Goal: Information Seeking & Learning: Learn about a topic

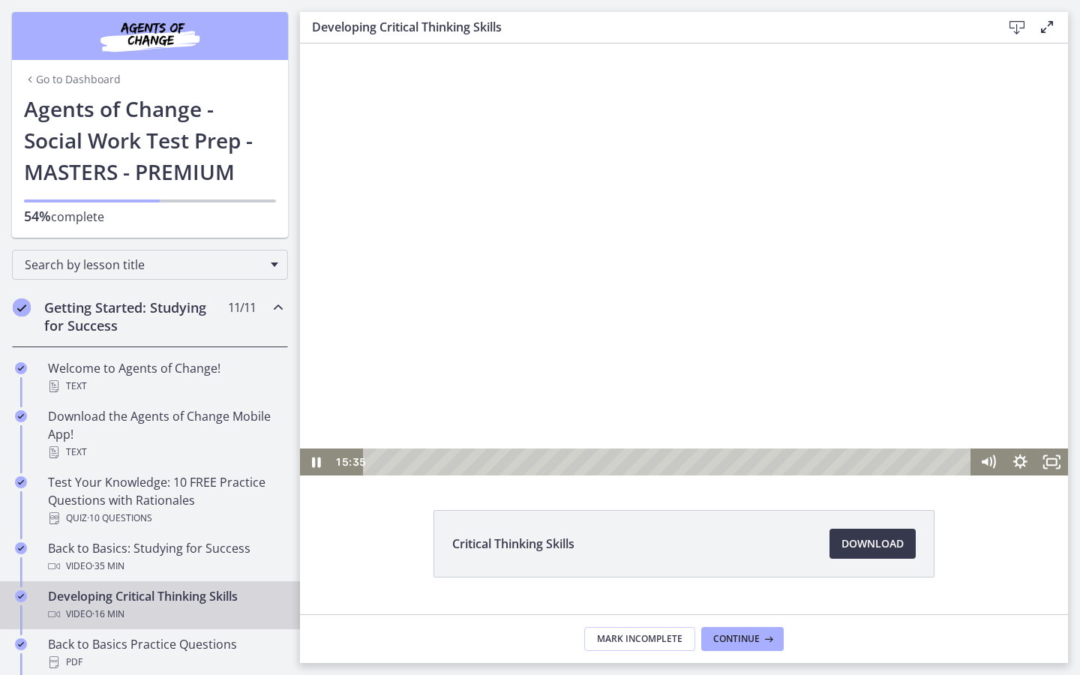
click at [869, 264] on div at bounding box center [684, 259] width 768 height 432
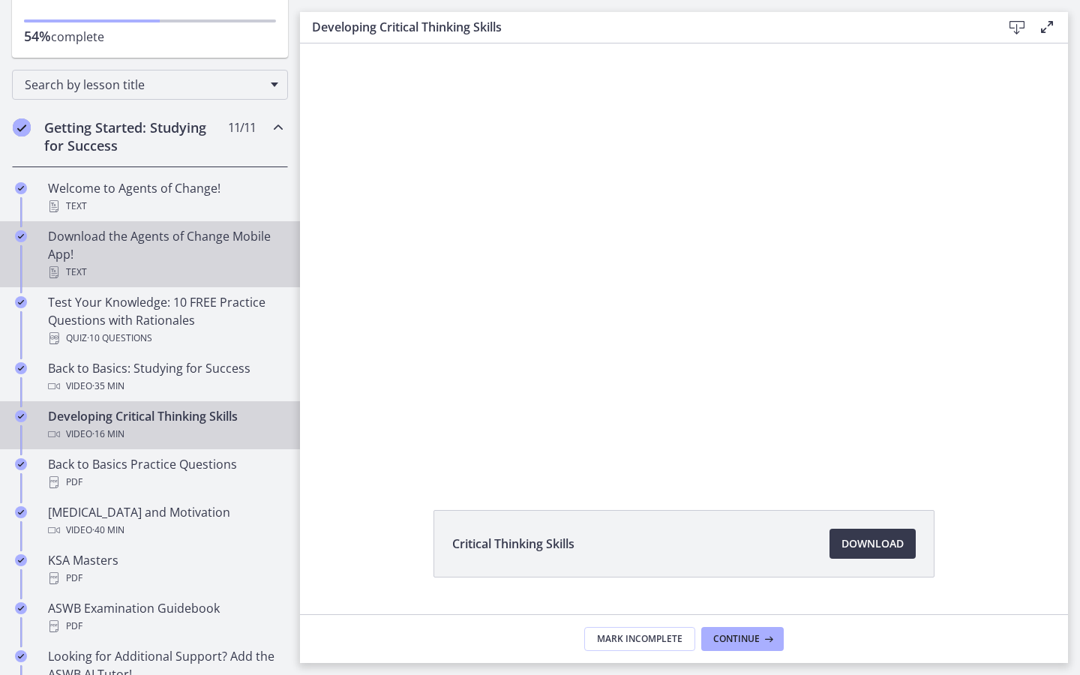
scroll to position [182, 0]
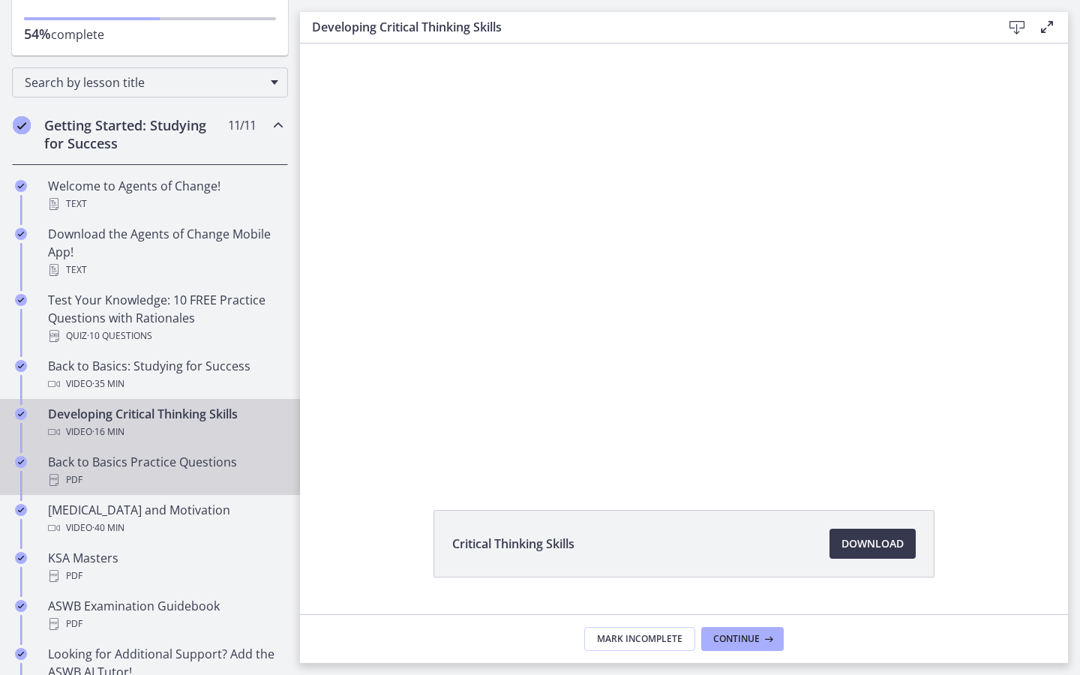
click at [151, 461] on div "Back to Basics Practice Questions PDF" at bounding box center [165, 471] width 234 height 36
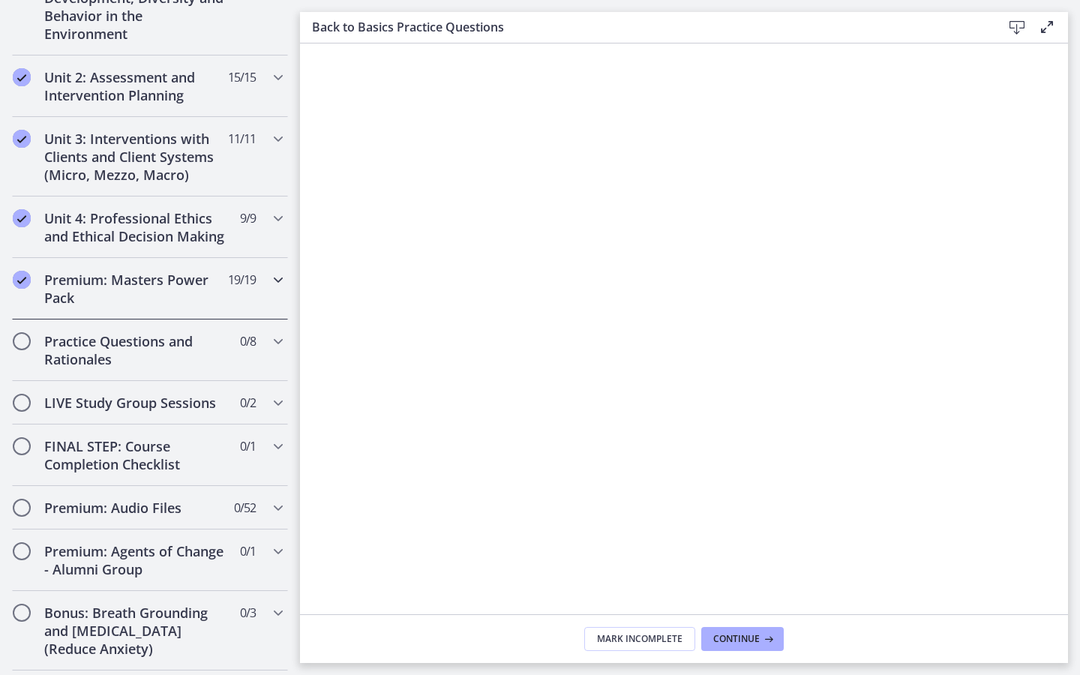
click at [120, 299] on h2 "Premium: Masters Power Pack" at bounding box center [135, 289] width 183 height 36
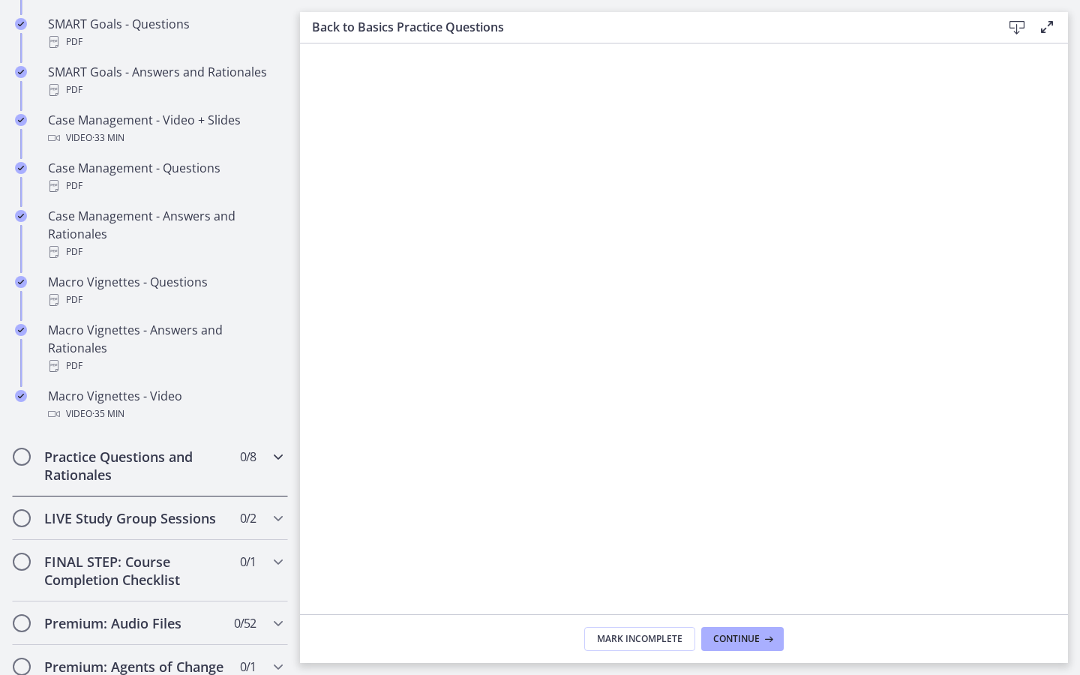
click at [172, 467] on div "Practice Questions and Rationales 0 / 8 Completed" at bounding box center [150, 465] width 276 height 61
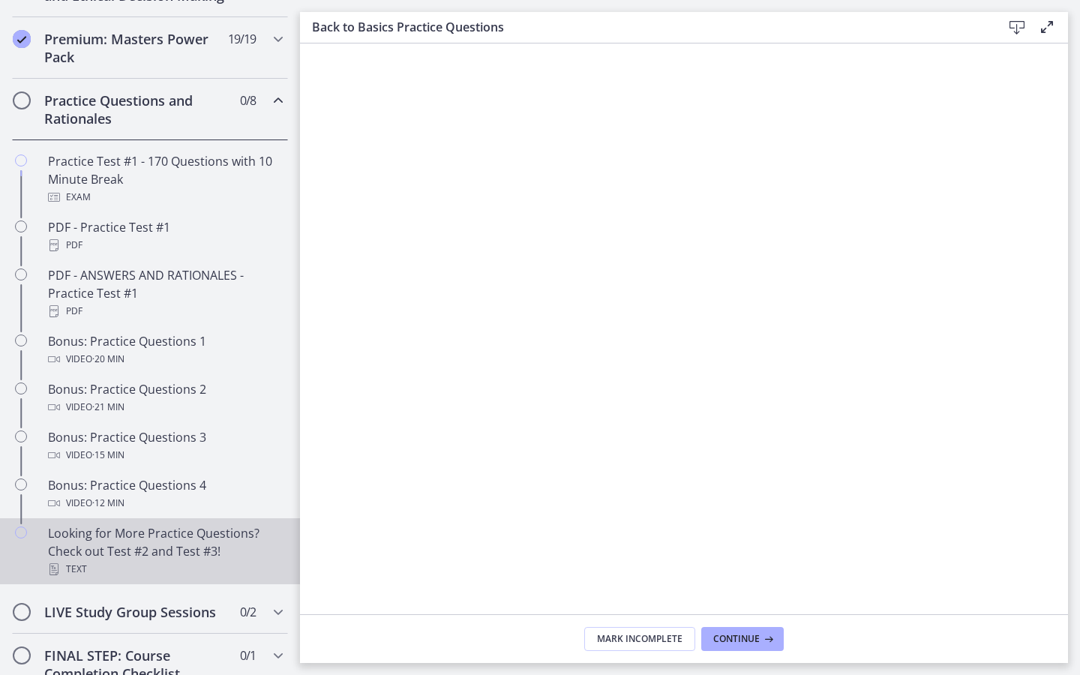
scroll to position [637, 0]
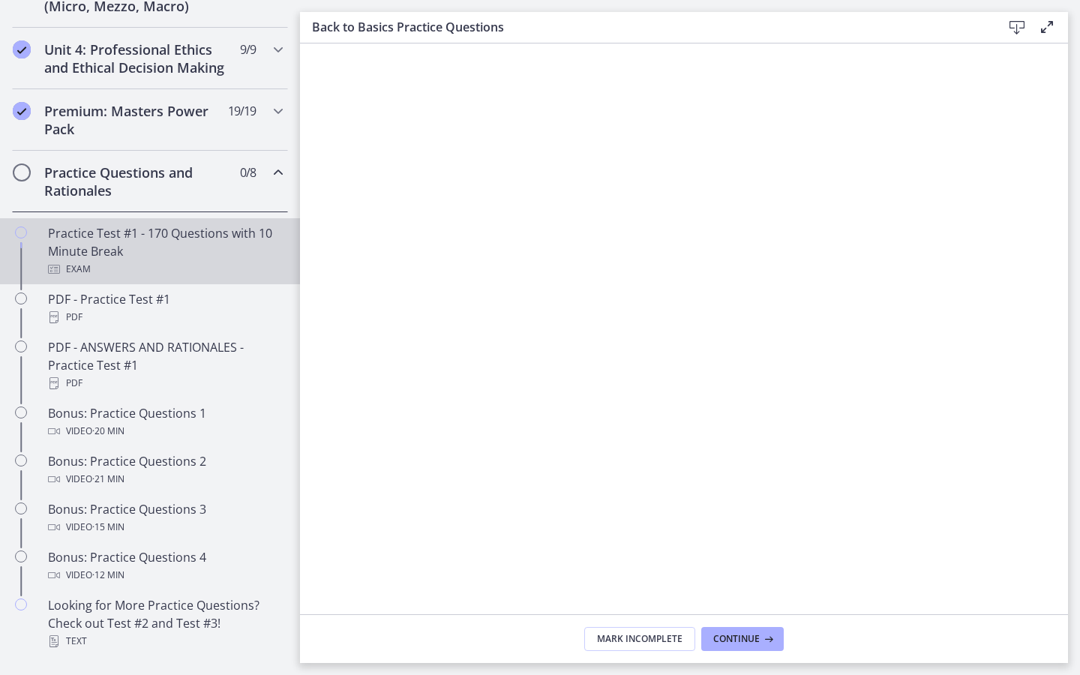
click at [130, 226] on div "Practice Test #1 - 170 Questions with 10 Minute Break Exam" at bounding box center [165, 251] width 234 height 54
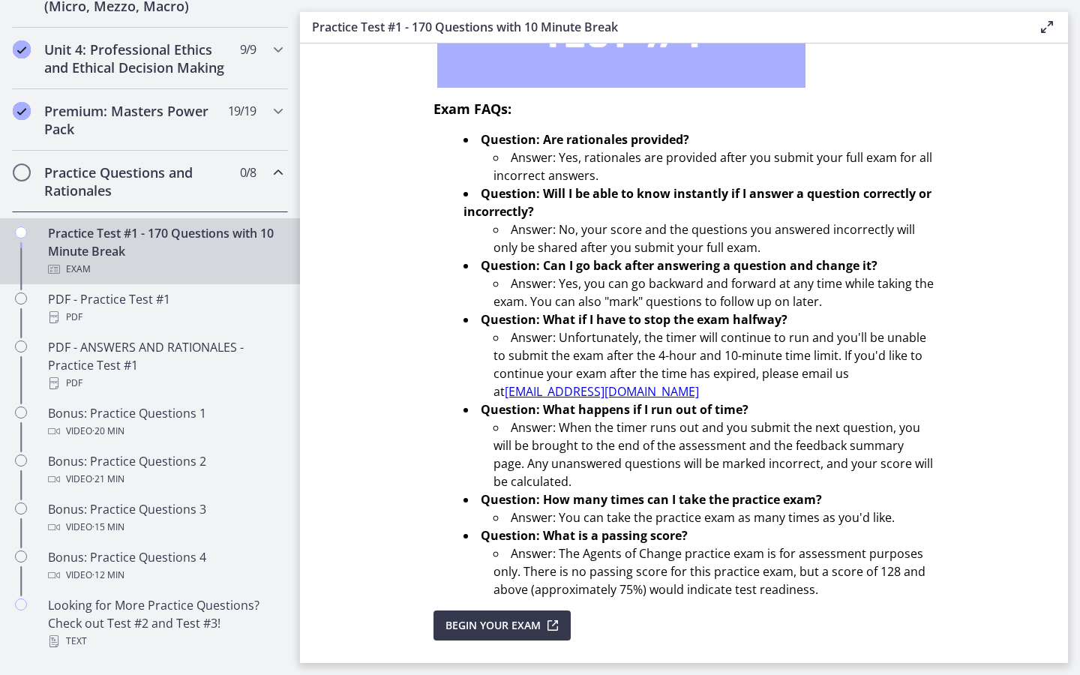
scroll to position [388, 0]
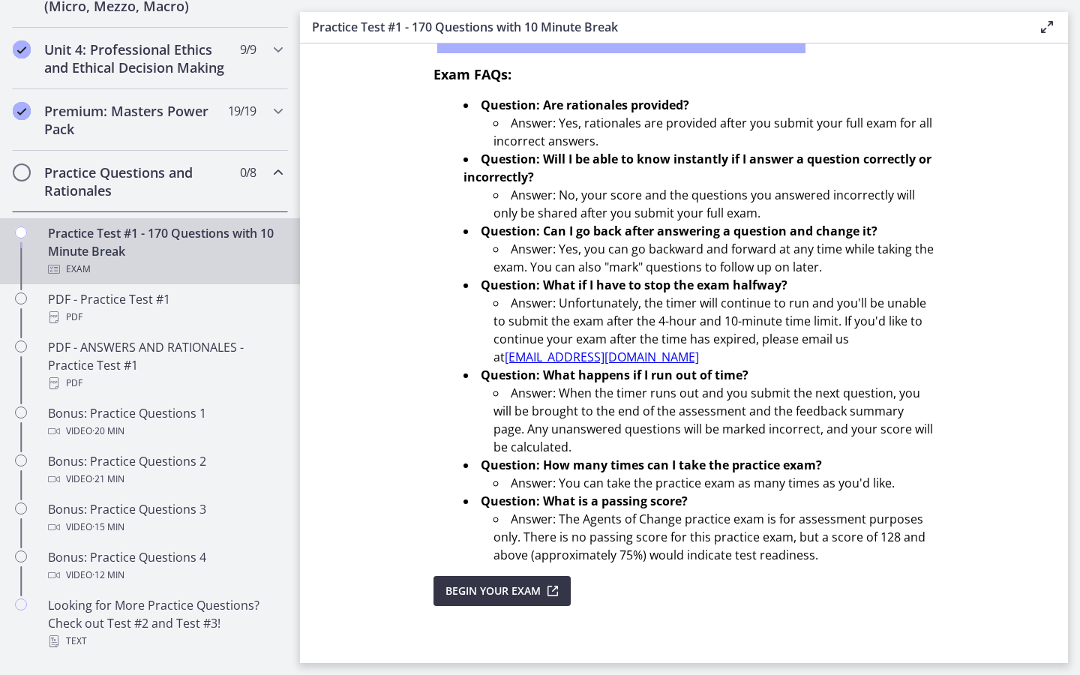
click at [529, 582] on span "Begin Your Exam" at bounding box center [492, 591] width 95 height 18
